Goal: Find specific page/section: Find specific page/section

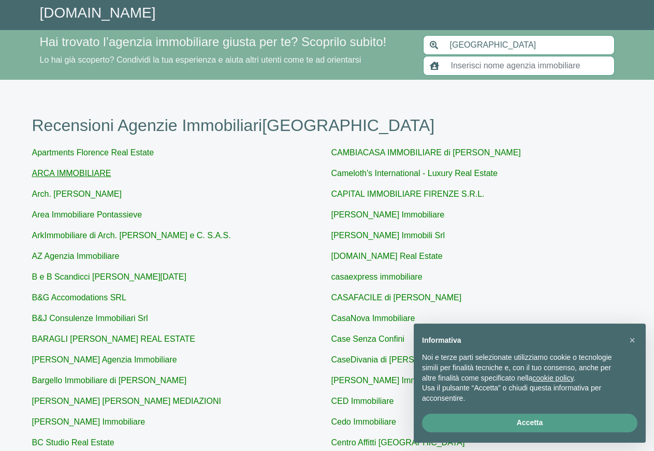
click at [72, 176] on link "ARCA IMMOBILIARE" at bounding box center [71, 173] width 79 height 9
type input "ARCA IMMOBILIARE"
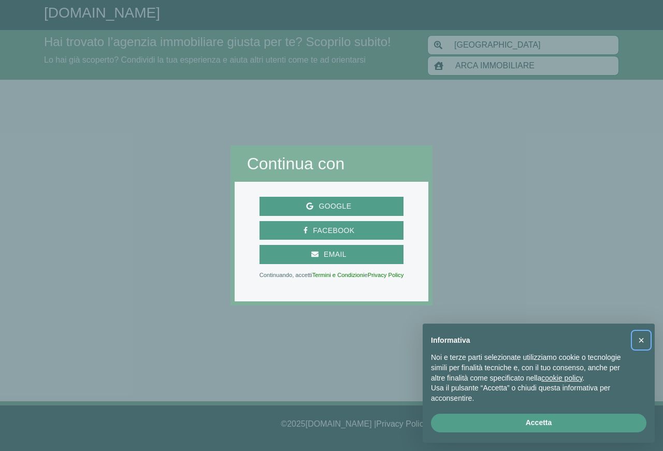
click at [647, 333] on button "×" at bounding box center [641, 340] width 17 height 17
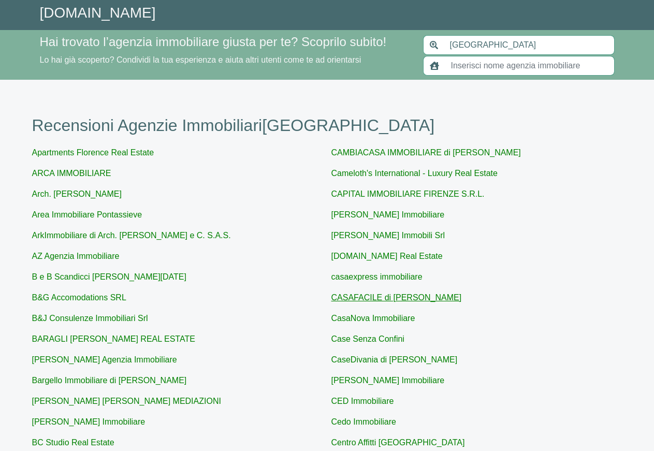
click at [383, 296] on link "CASAFACILE di [PERSON_NAME]" at bounding box center [396, 297] width 130 height 9
type input "CASAFACILE di [PERSON_NAME]"
